Goal: Check status: Check status

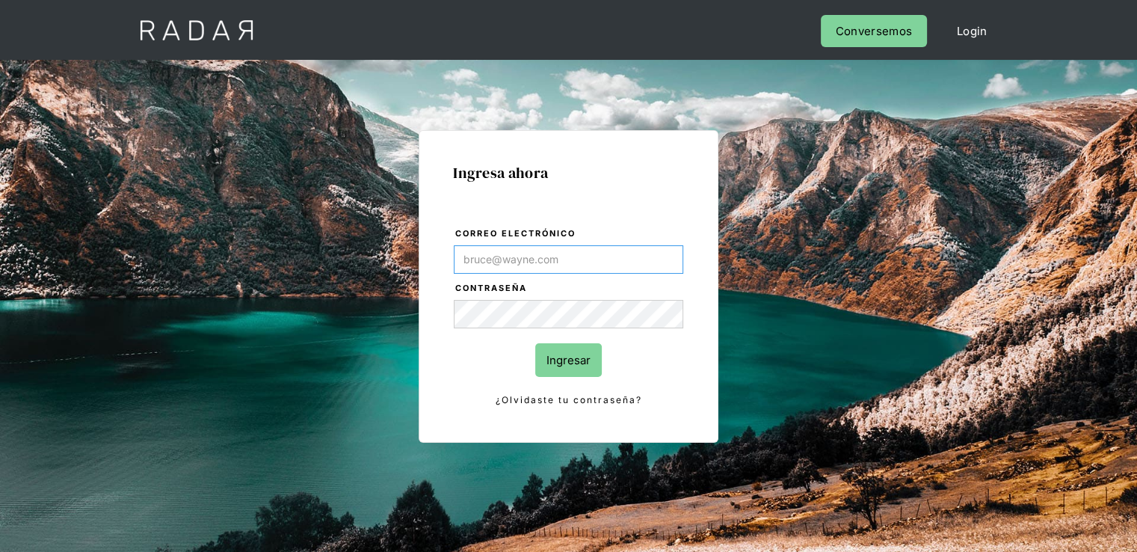
type input "alexandra.escobar@monnetpayments.com"
click at [556, 358] on input "Ingresar" at bounding box center [568, 360] width 67 height 34
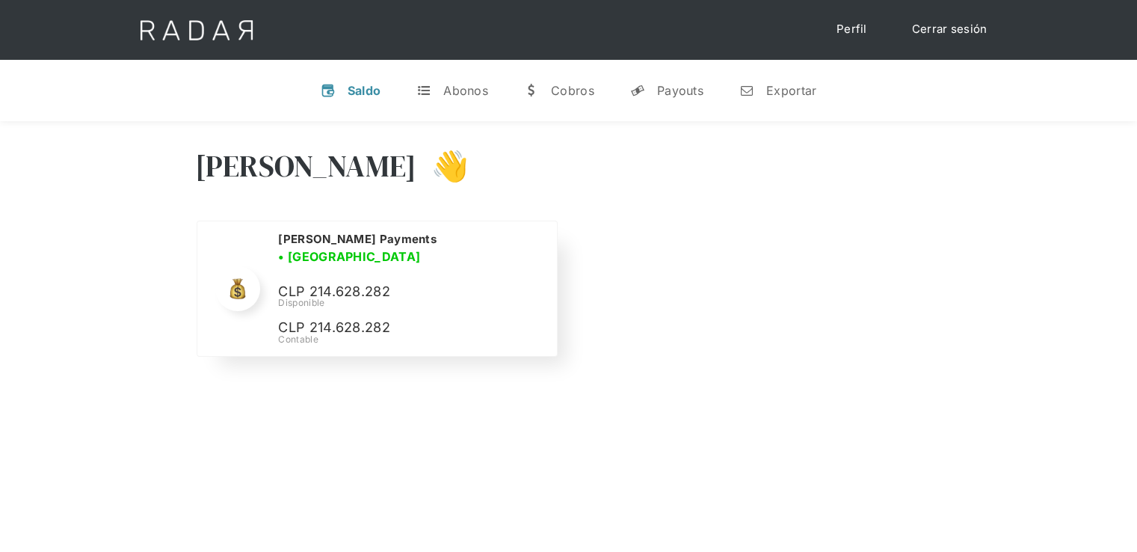
click at [364, 285] on p "CLP 214.628.282" at bounding box center [390, 292] width 224 height 22
copy p "214.628.282"
click at [947, 34] on link "Cerrar sesión" at bounding box center [949, 29] width 105 height 29
